Goal: Task Accomplishment & Management: Complete application form

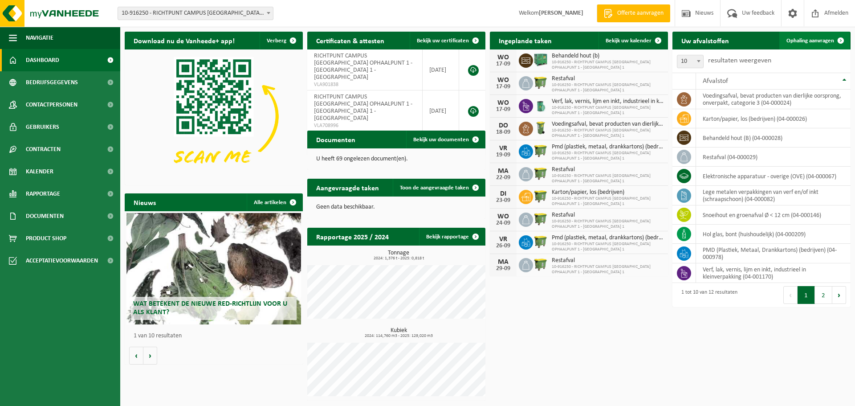
click at [813, 41] on span "Ophaling aanvragen" at bounding box center [811, 41] width 48 height 6
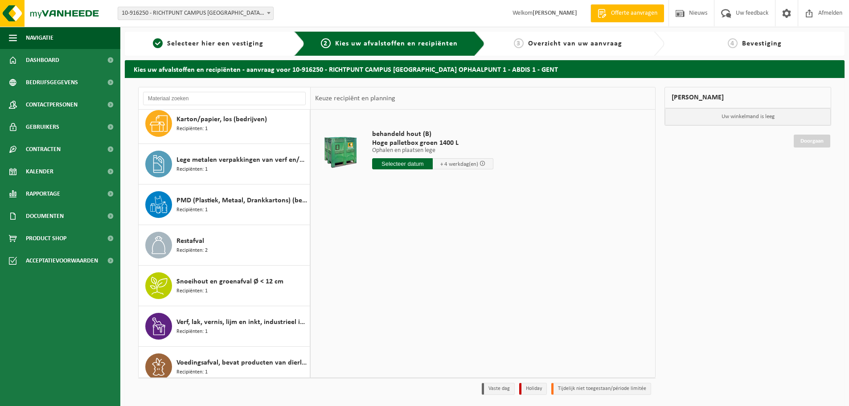
scroll to position [178, 0]
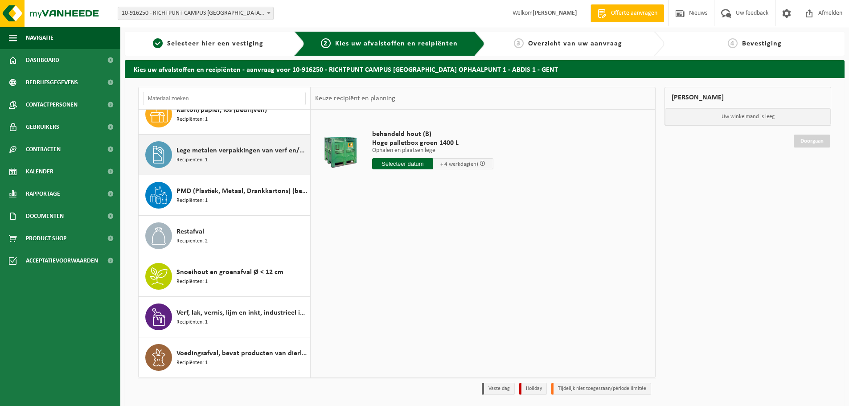
click at [233, 155] on span "Lege metalen verpakkingen van verf en/of inkt (schraapschoon)" at bounding box center [241, 150] width 131 height 11
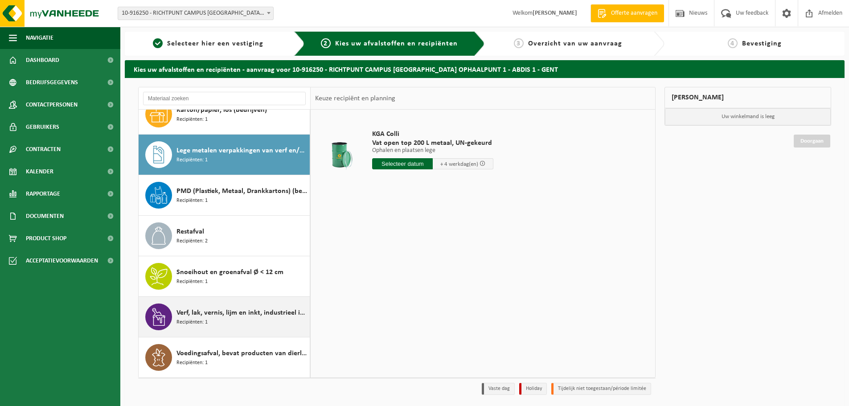
click at [196, 314] on span "Verf, lak, vernis, lijm en inkt, industrieel in kleinverpakking" at bounding box center [241, 312] width 131 height 11
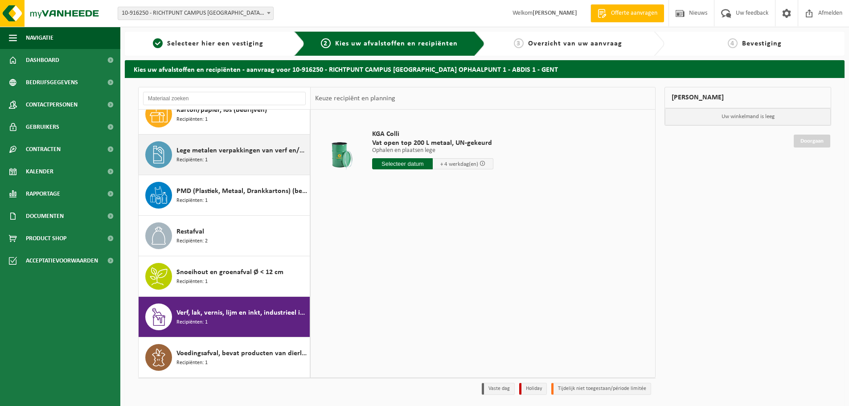
click at [217, 152] on span "Lege metalen verpakkingen van verf en/of inkt (schraapschoon)" at bounding box center [241, 150] width 131 height 11
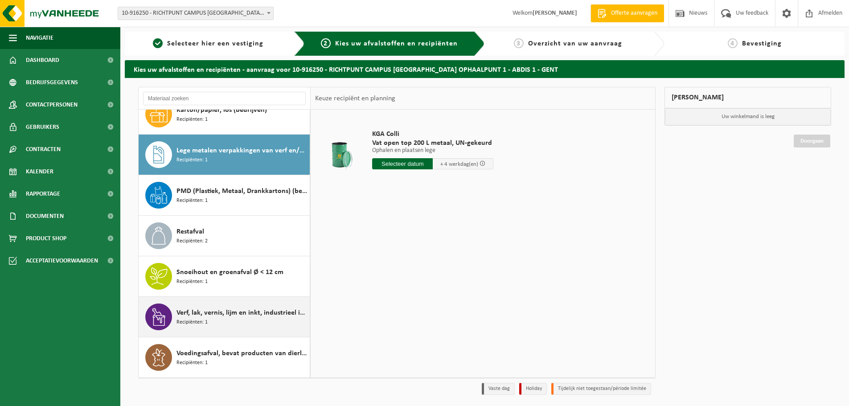
click at [204, 316] on span "Verf, lak, vernis, lijm en inkt, industrieel in kleinverpakking" at bounding box center [241, 312] width 131 height 11
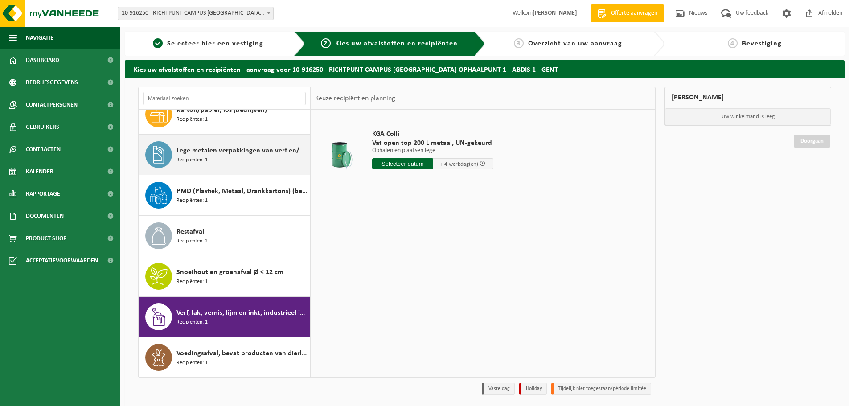
click at [222, 151] on span "Lege metalen verpakkingen van verf en/of inkt (schraapschoon)" at bounding box center [241, 150] width 131 height 11
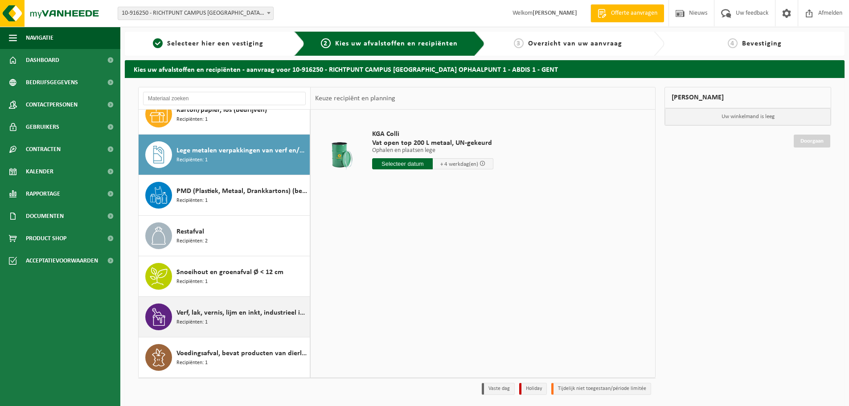
click at [228, 312] on span "Verf, lak, vernis, lijm en inkt, industrieel in kleinverpakking" at bounding box center [241, 312] width 131 height 11
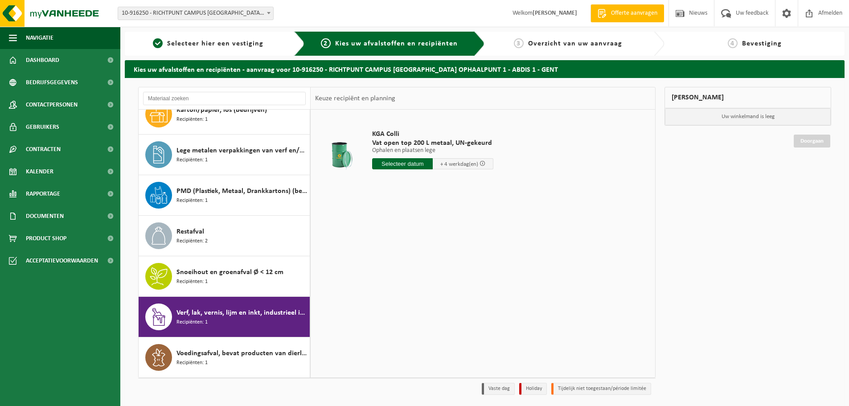
click at [406, 164] on input "text" at bounding box center [402, 163] width 61 height 11
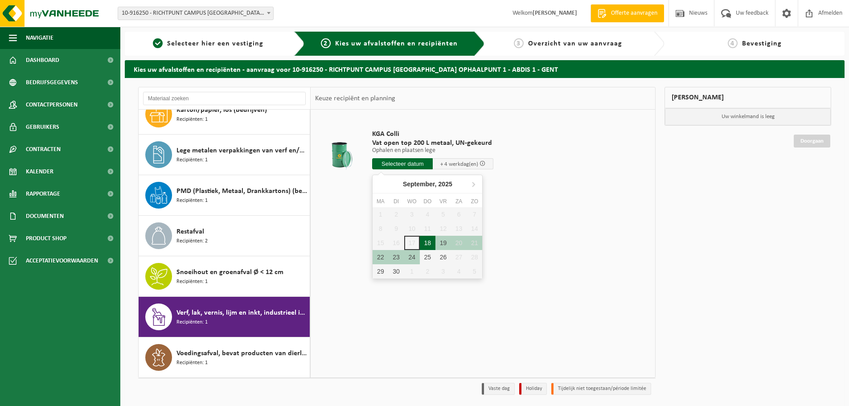
click at [429, 241] on div "18" at bounding box center [428, 243] width 16 height 14
type input "Van 2025-09-18"
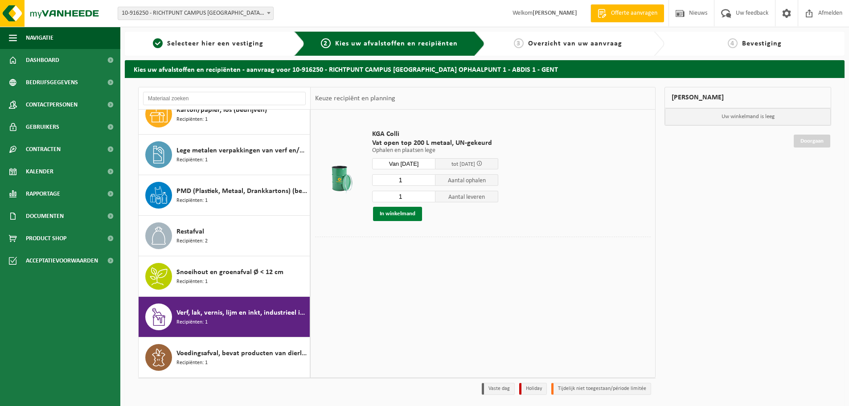
click at [398, 212] on button "In winkelmand" at bounding box center [397, 214] width 49 height 14
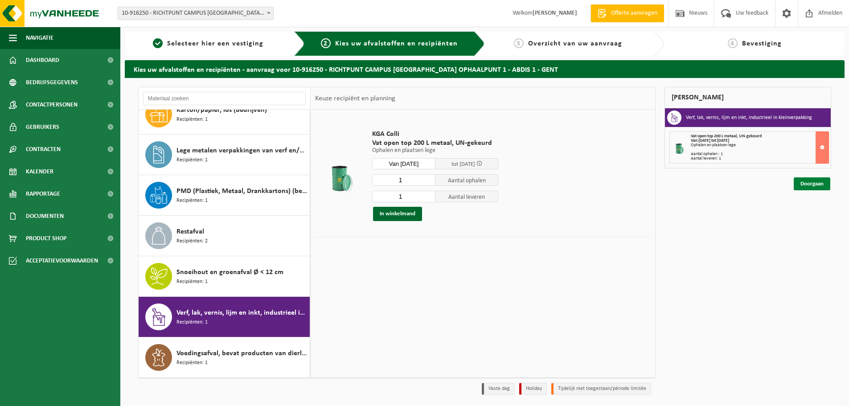
click at [814, 184] on link "Doorgaan" at bounding box center [811, 183] width 37 height 13
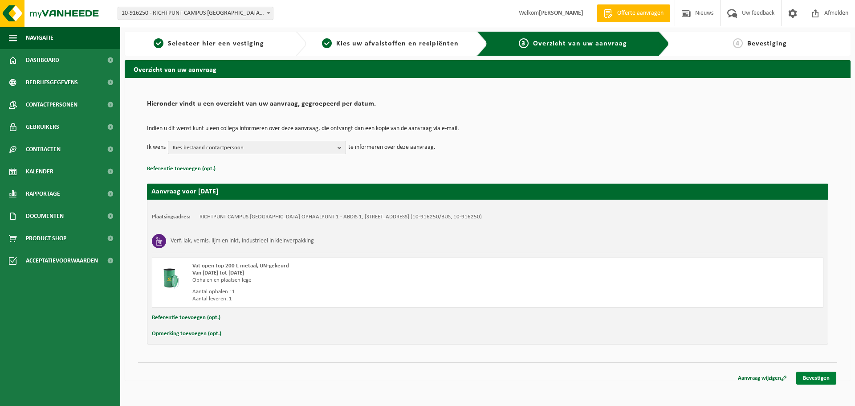
click at [819, 377] on link "Bevestigen" at bounding box center [816, 378] width 40 height 13
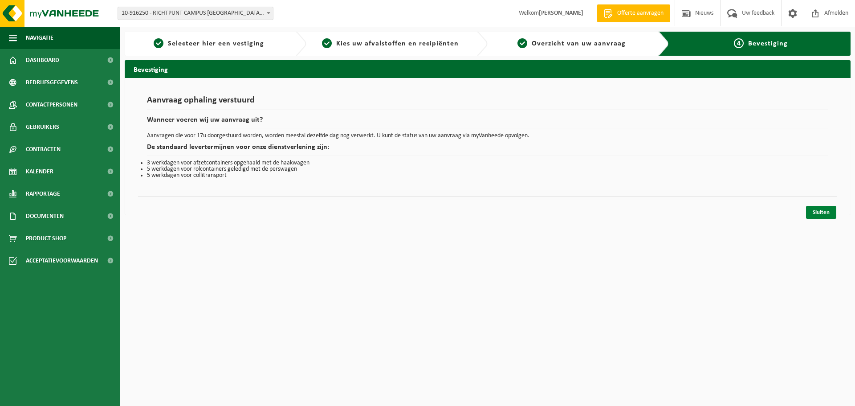
click at [816, 208] on link "Sluiten" at bounding box center [821, 212] width 30 height 13
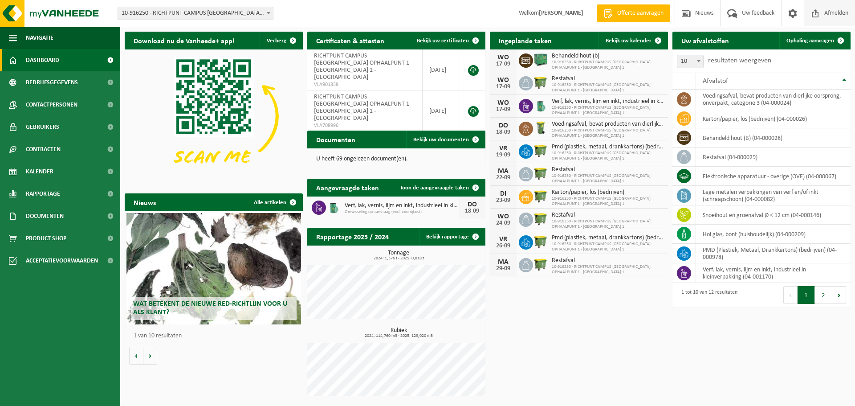
click at [834, 11] on span "Afmelden" at bounding box center [836, 13] width 29 height 26
